Goal: Task Accomplishment & Management: Use online tool/utility

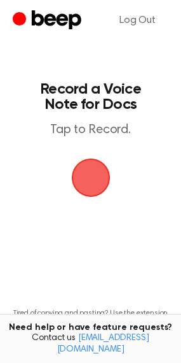
click at [95, 178] on span "button" at bounding box center [91, 177] width 58 height 58
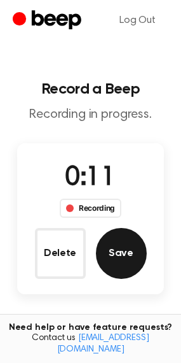
click at [128, 255] on button "Save" at bounding box center [121, 253] width 51 height 51
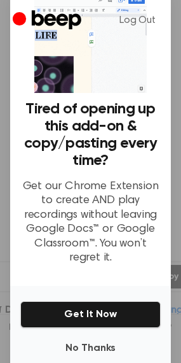
scroll to position [78, 0]
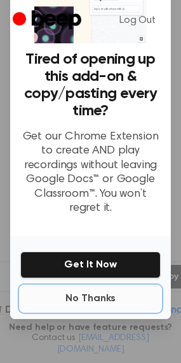
click at [89, 291] on button "No Thanks" at bounding box center [90, 298] width 141 height 25
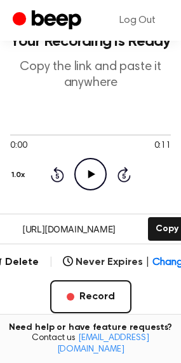
scroll to position [19, 0]
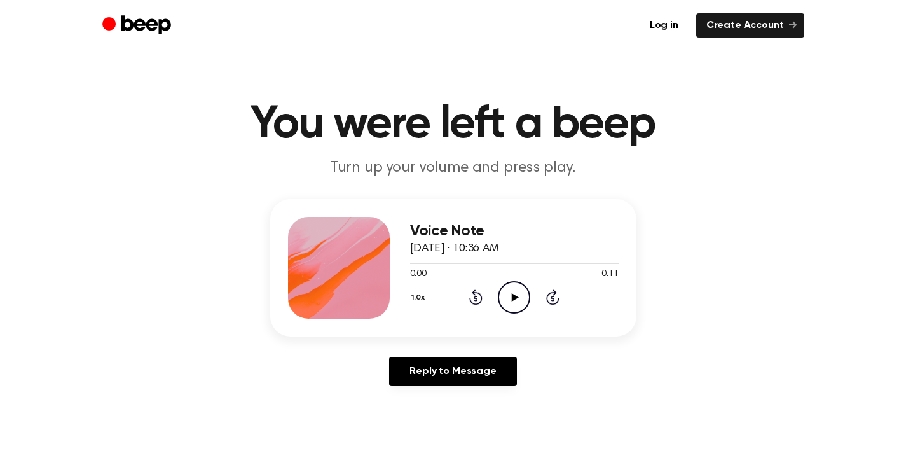
click at [525, 294] on icon "Play Audio" at bounding box center [514, 297] width 32 height 32
click at [519, 299] on icon "Pause Audio" at bounding box center [514, 297] width 32 height 32
